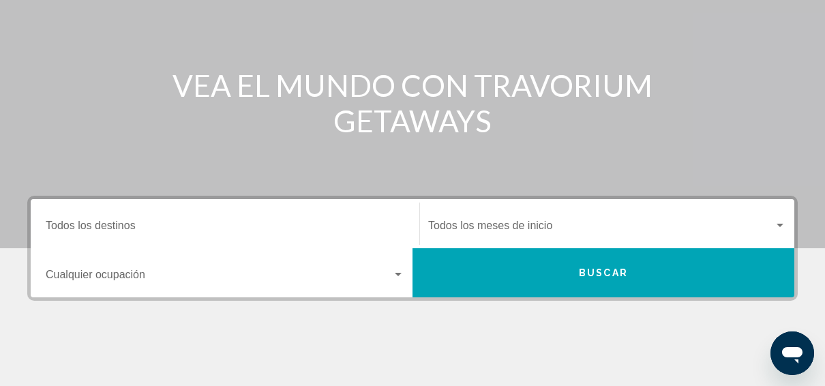
scroll to position [211, 0]
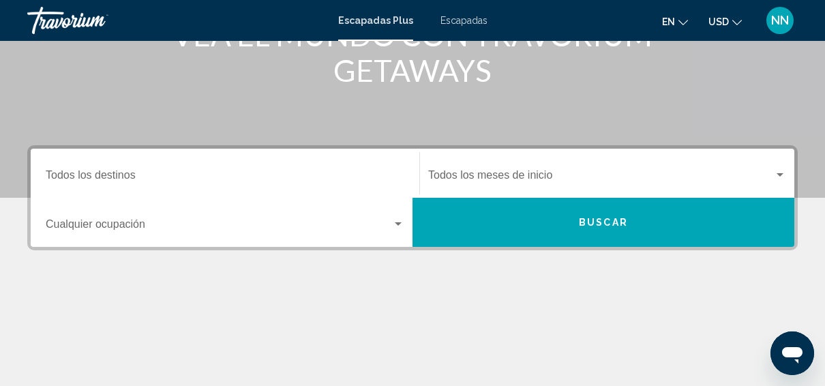
click at [138, 169] on div "Destination Todos los destinos" at bounding box center [225, 173] width 359 height 43
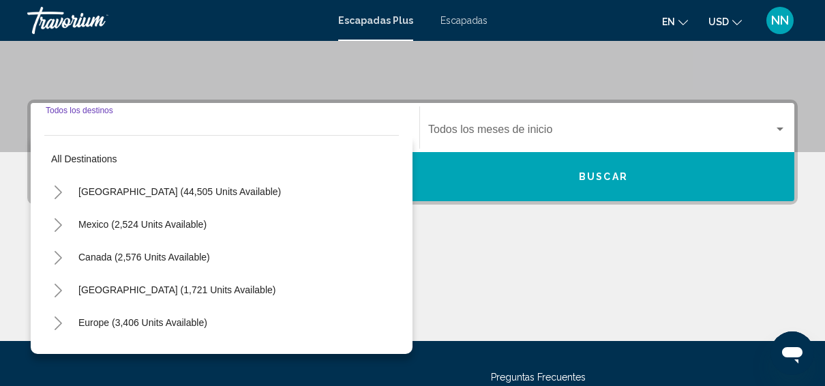
scroll to position [312, 0]
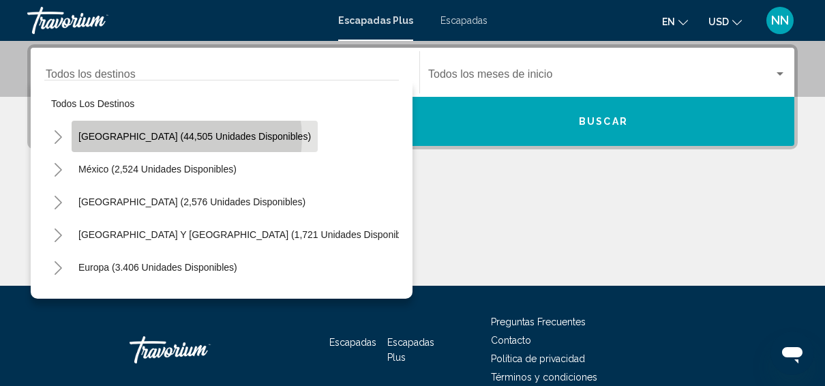
click at [186, 136] on span "Estados Unidos (44,505 unidades disponibles)" at bounding box center [194, 136] width 233 height 11
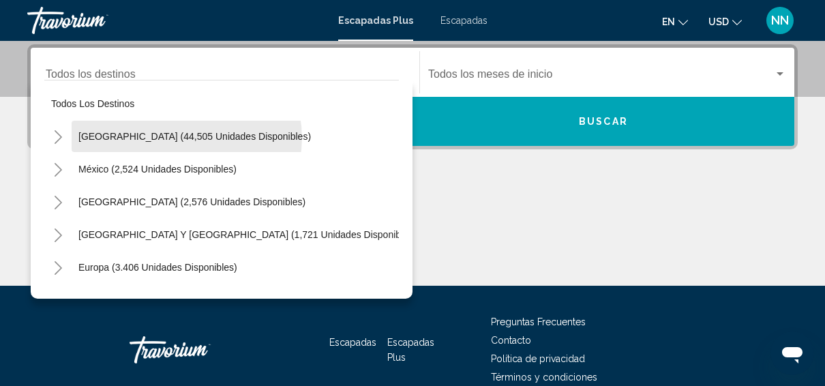
type input "**********"
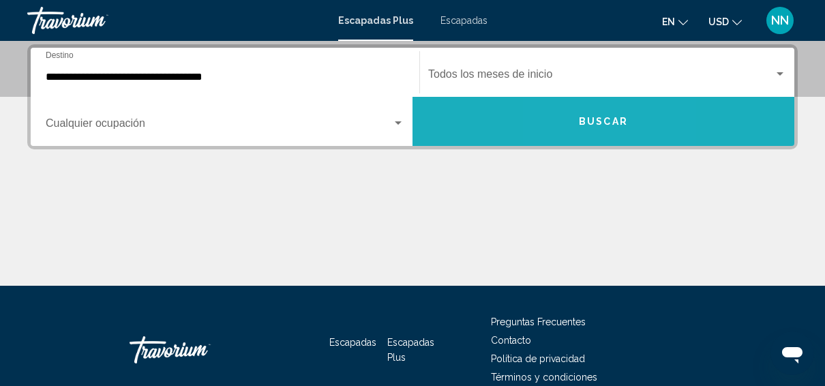
click at [573, 115] on button "Buscar" at bounding box center [604, 121] width 382 height 49
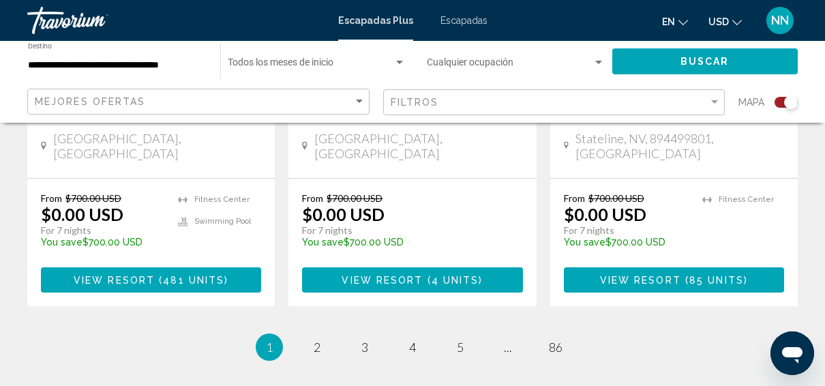
scroll to position [2280, 0]
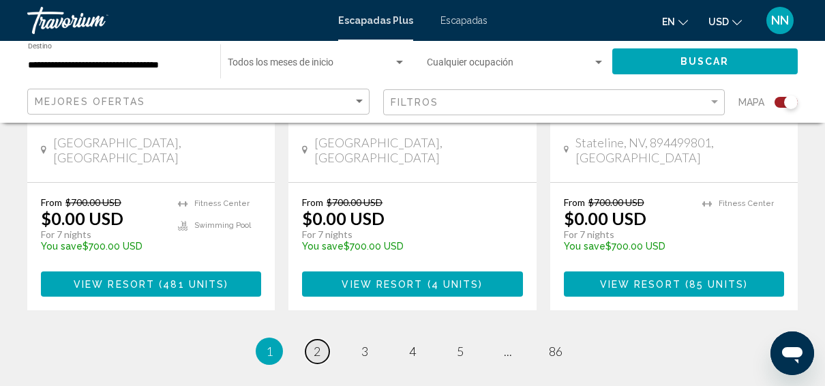
click at [317, 344] on span "2" at bounding box center [317, 351] width 7 height 15
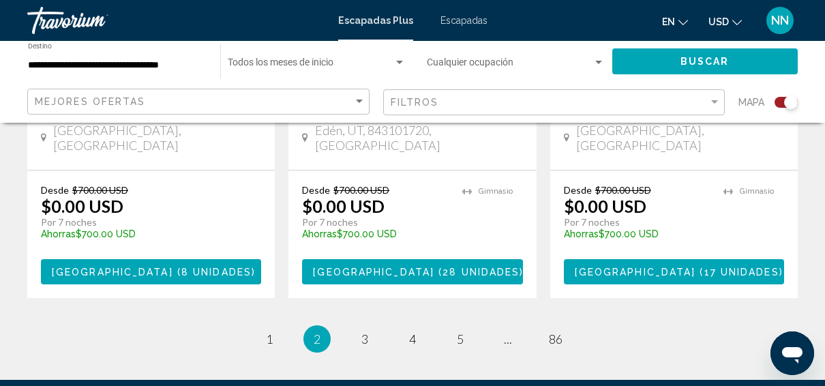
scroll to position [2315, 0]
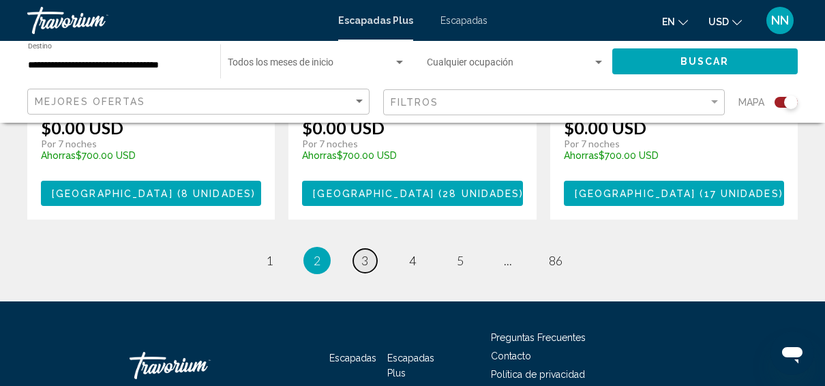
click at [364, 251] on link "página 3" at bounding box center [365, 261] width 24 height 24
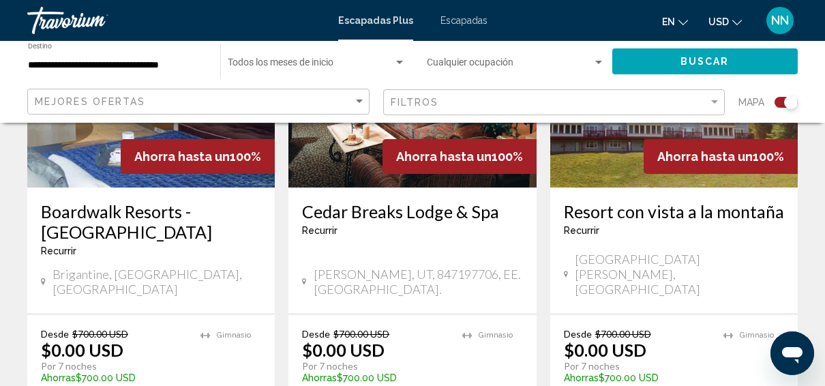
scroll to position [2358, 0]
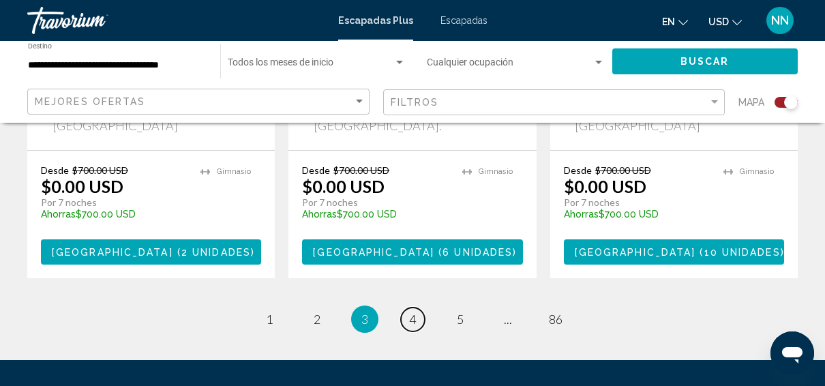
click at [420, 308] on link "página 4" at bounding box center [413, 320] width 24 height 24
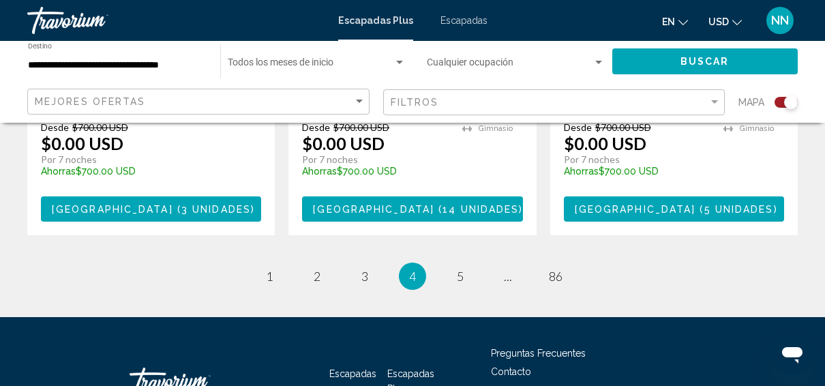
scroll to position [2403, 0]
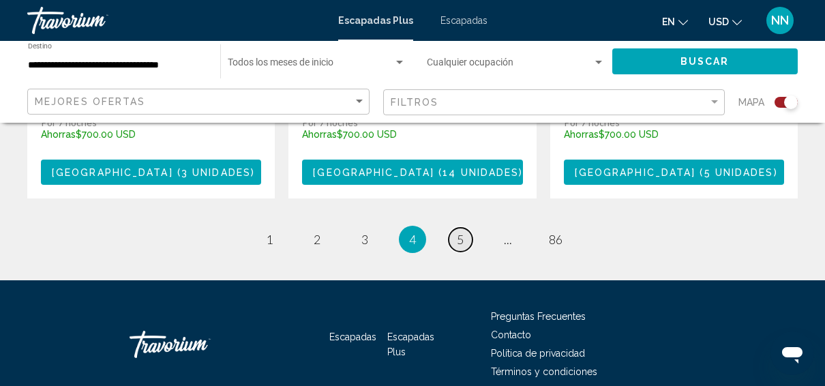
click at [466, 228] on link "página 5" at bounding box center [461, 240] width 24 height 24
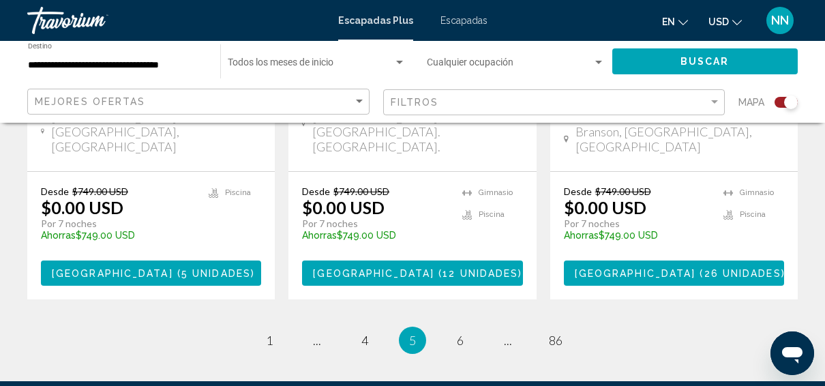
scroll to position [2388, 0]
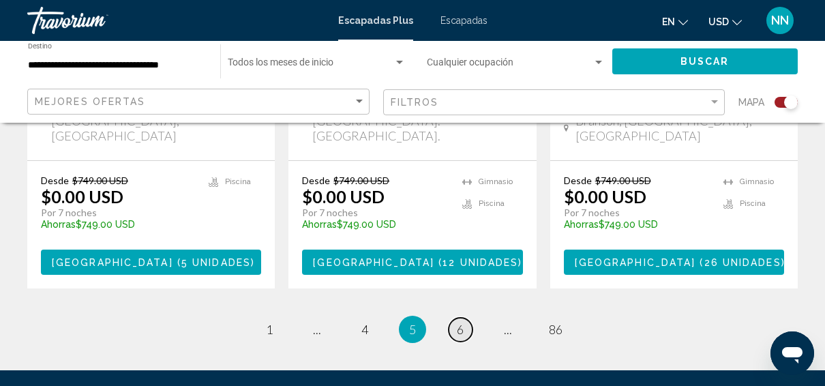
click at [462, 322] on span "6" at bounding box center [460, 329] width 7 height 15
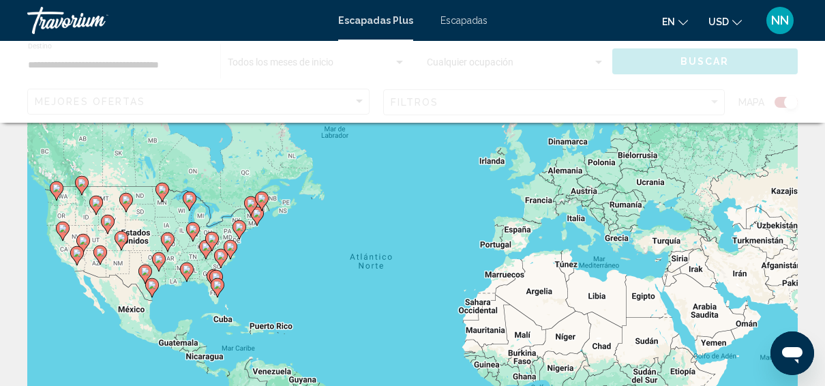
scroll to position [61, 0]
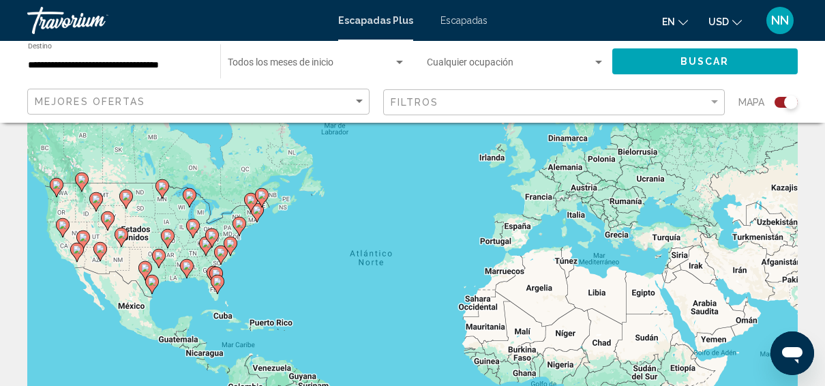
click at [212, 235] on image "Contenido principal" at bounding box center [212, 235] width 8 height 8
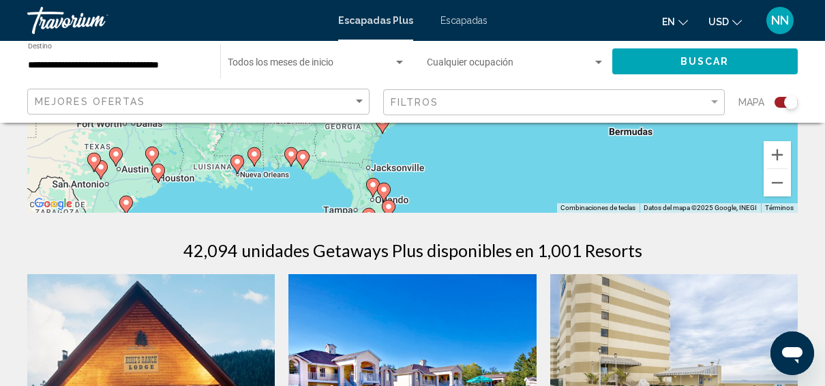
scroll to position [315, 0]
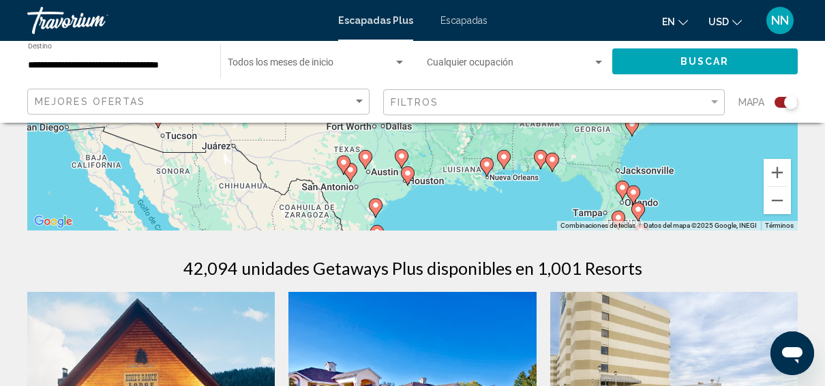
drag, startPoint x: 215, startPoint y: 215, endPoint x: 386, endPoint y: 52, distance: 236.4
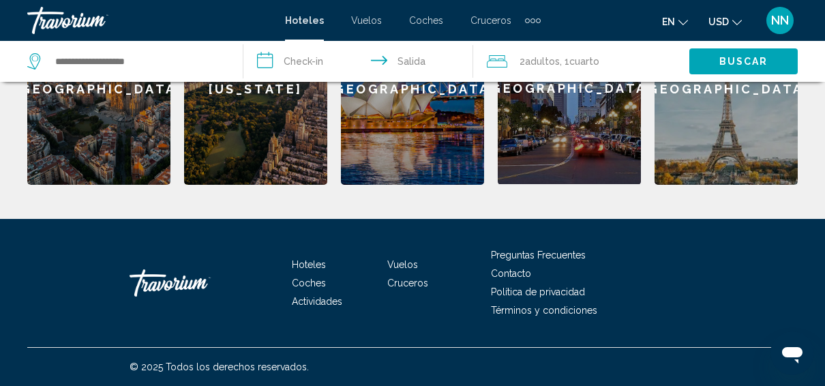
scroll to position [431, 0]
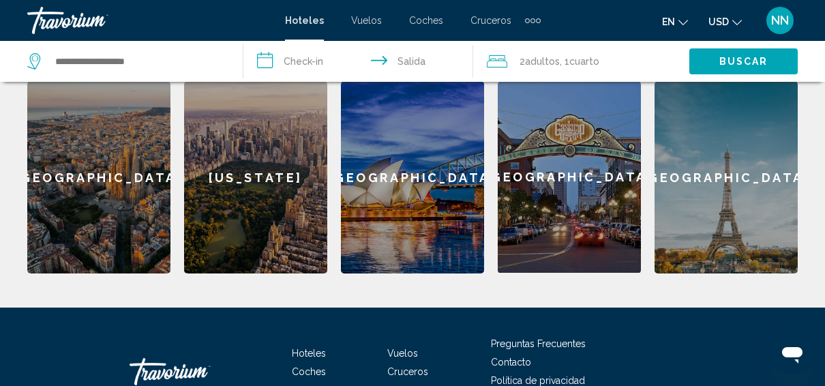
click at [271, 205] on div "[US_STATE]" at bounding box center [255, 177] width 143 height 192
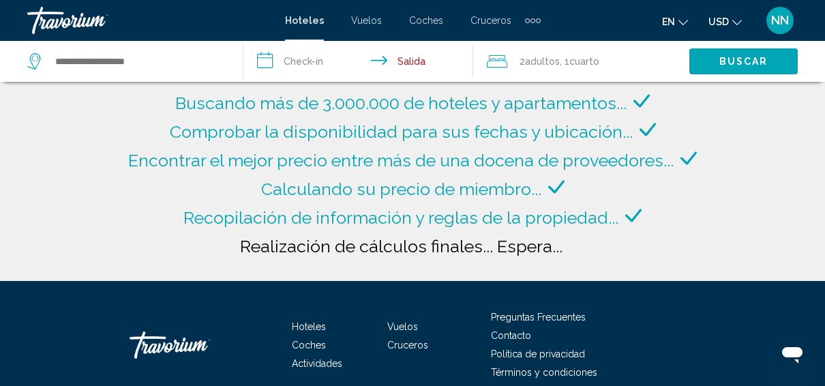
type input "**********"
